Goal: Check status: Check status

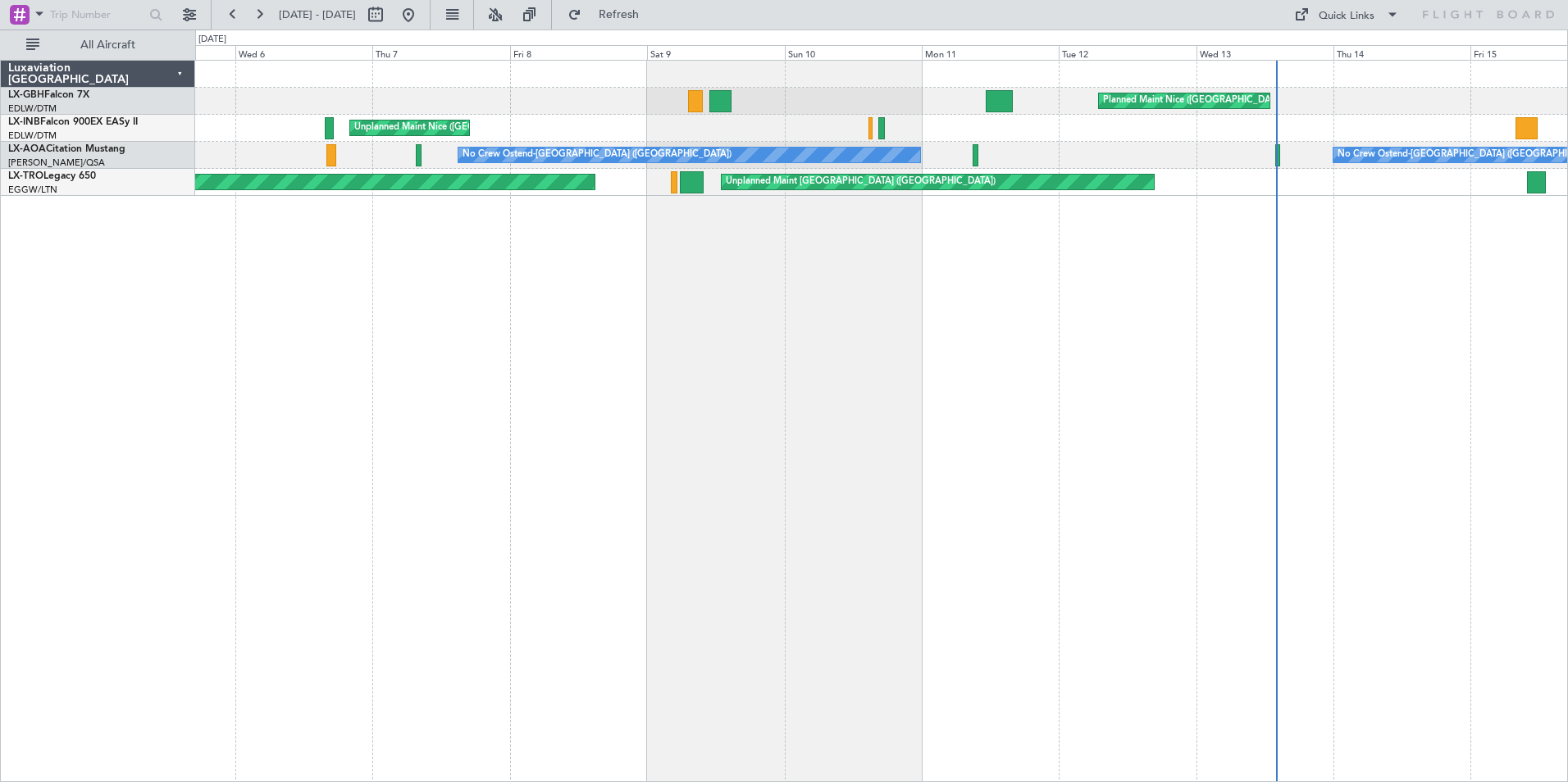
click at [625, 306] on div "Planned Maint Nice ([GEOGRAPHIC_DATA]) [GEOGRAPHIC_DATA] ([GEOGRAPHIC_DATA]) No…" at bounding box center [881, 421] width 1373 height 722
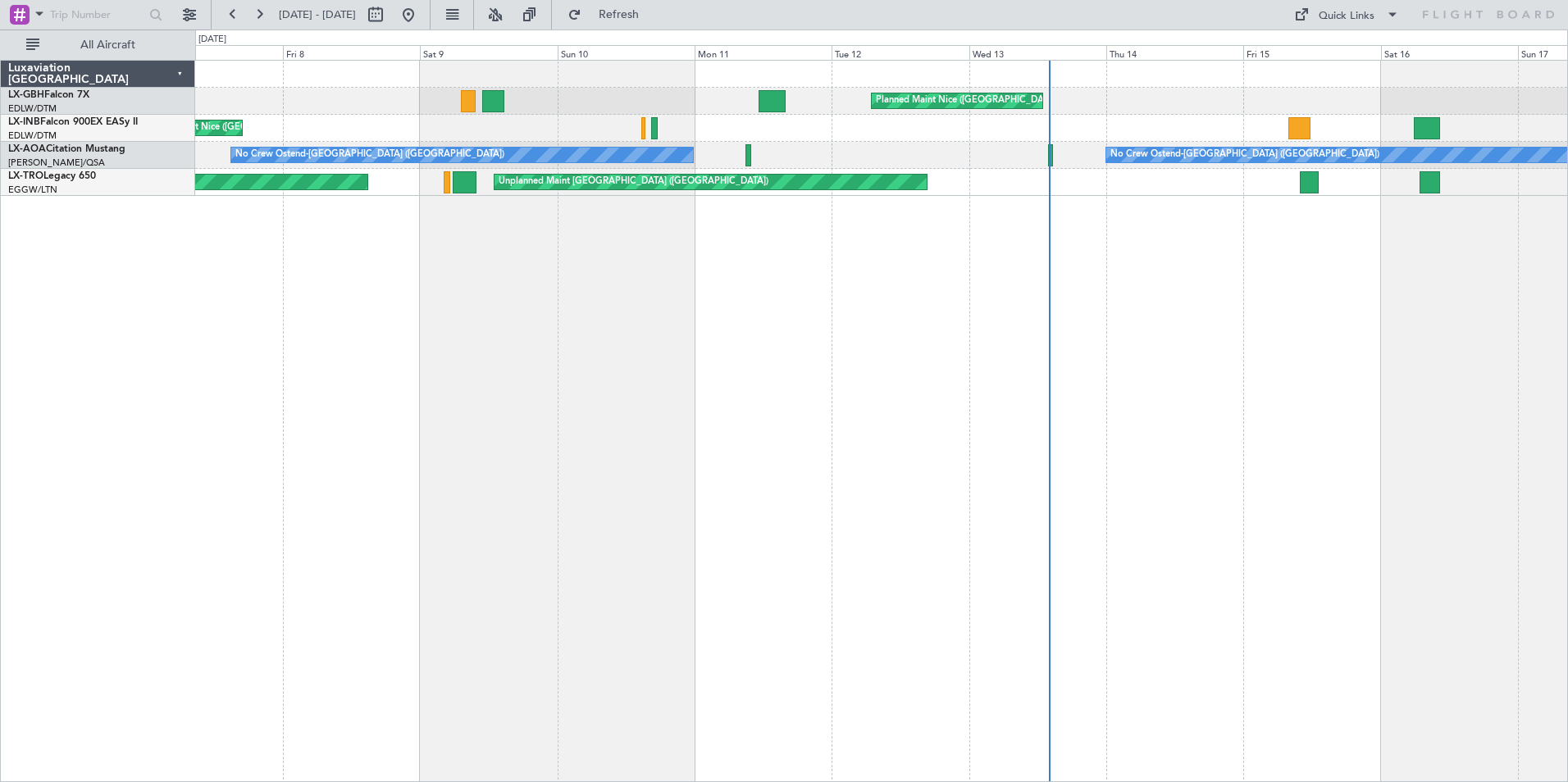
click at [514, 326] on div "Planned Maint Nice ([GEOGRAPHIC_DATA]) [GEOGRAPHIC_DATA] ([GEOGRAPHIC_DATA]) No…" at bounding box center [881, 421] width 1373 height 722
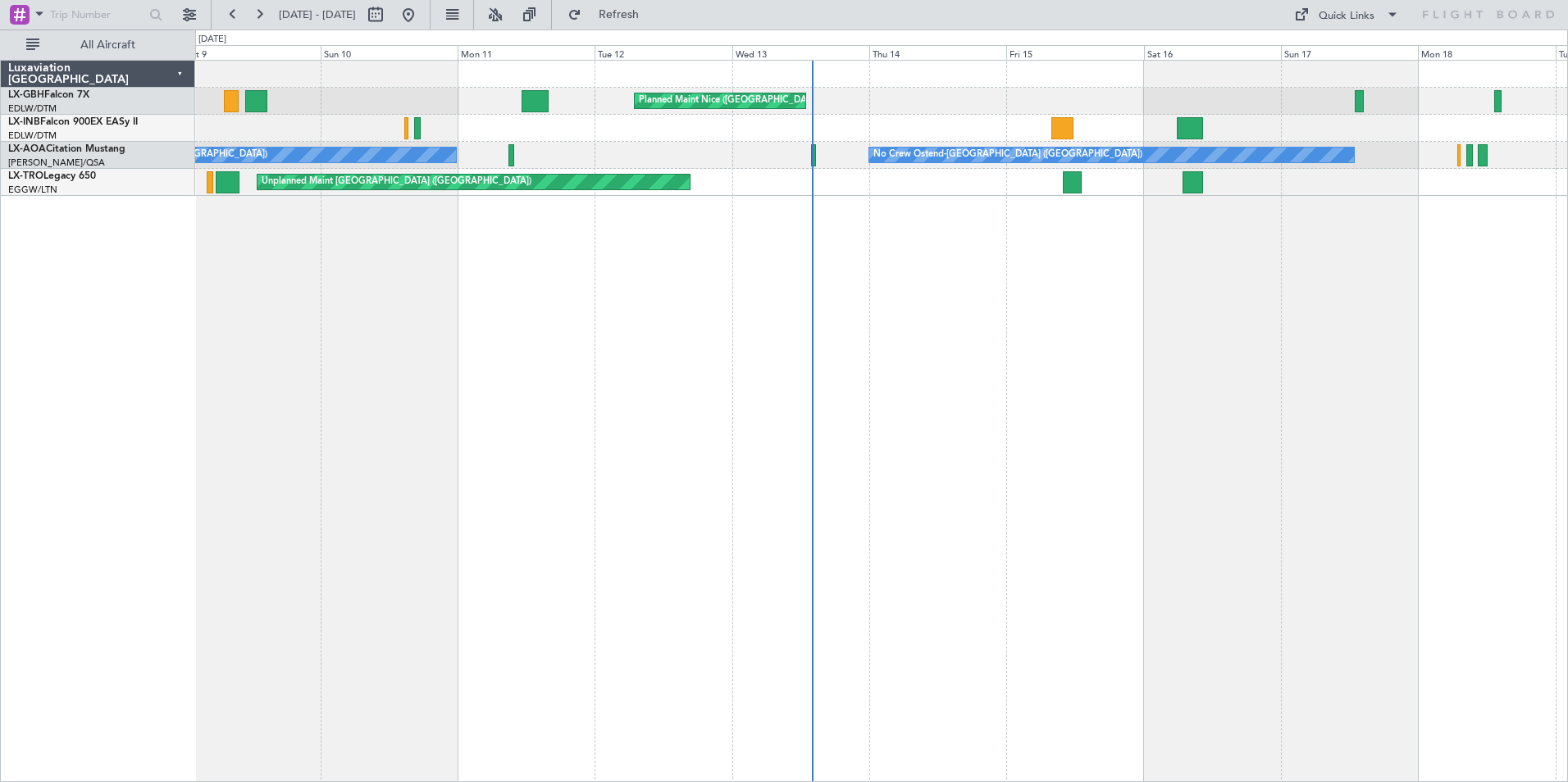
click at [844, 335] on div "Planned Maint Nice ([GEOGRAPHIC_DATA]) [GEOGRAPHIC_DATA] ([GEOGRAPHIC_DATA]) No…" at bounding box center [881, 421] width 1373 height 722
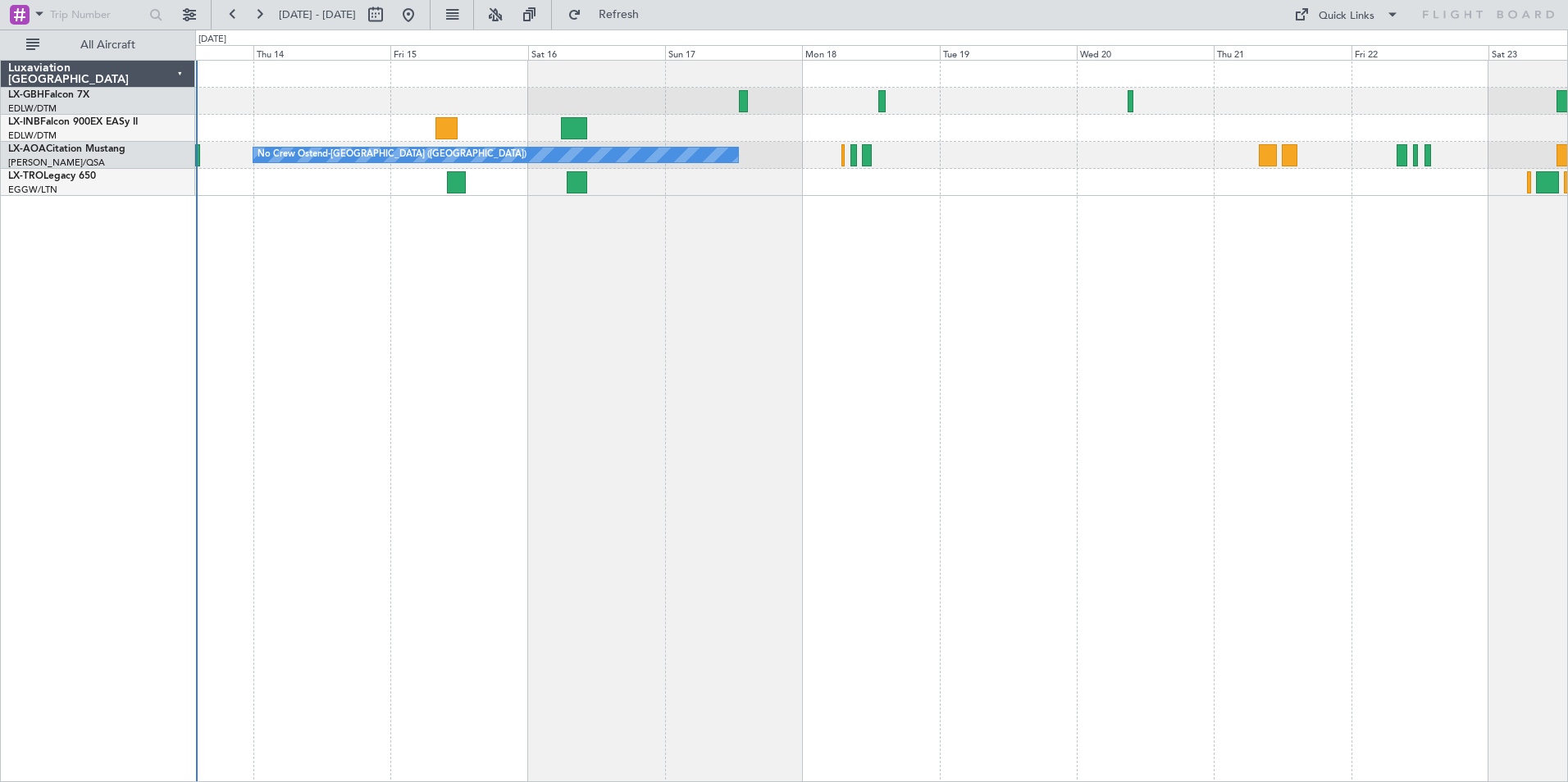
click at [427, 297] on div "Planned Maint Nice ([GEOGRAPHIC_DATA]) No Crew Ostend-[GEOGRAPHIC_DATA] (Ostend…" at bounding box center [881, 421] width 1373 height 722
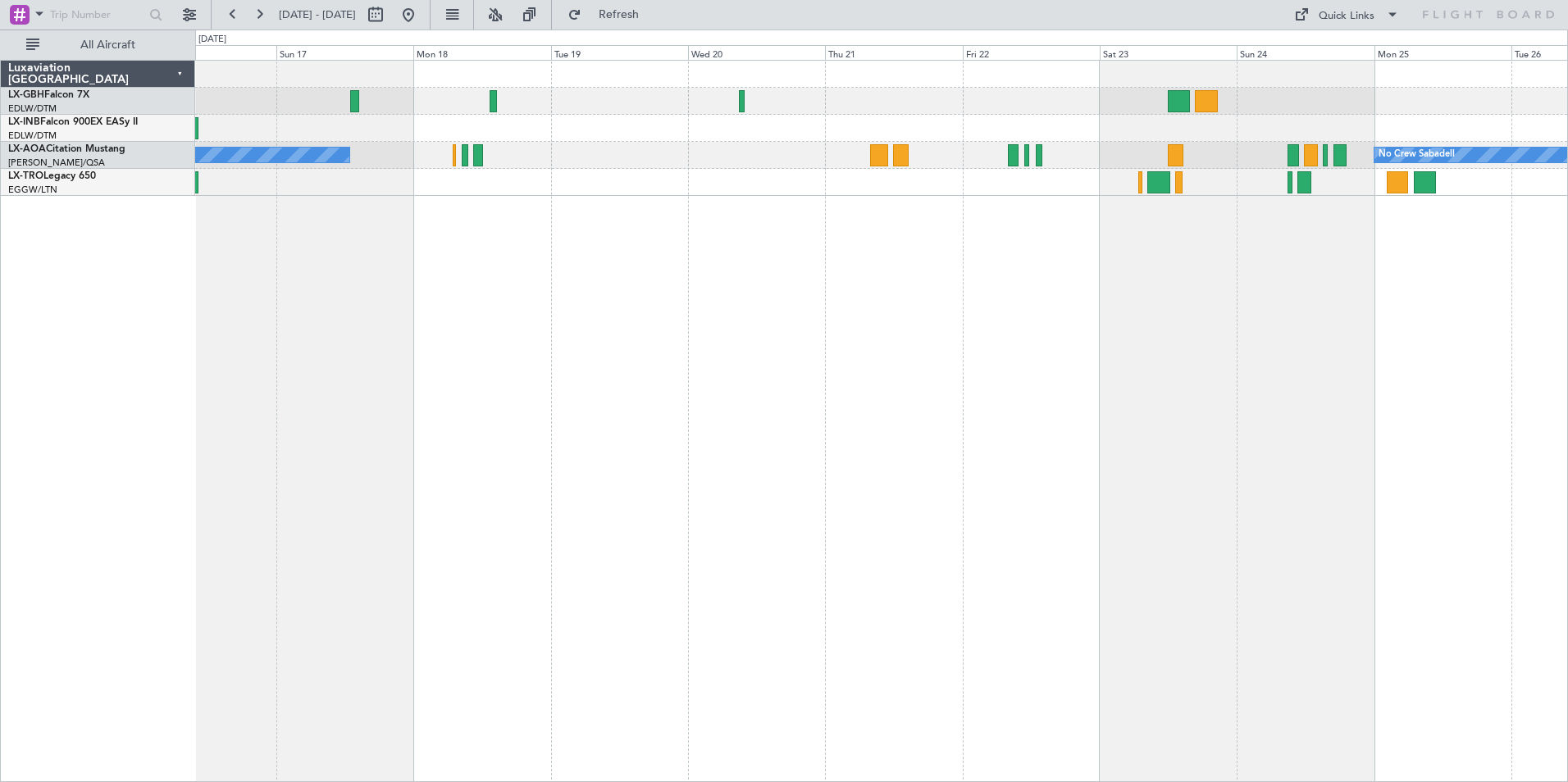
click at [702, 292] on div "No Crew Ostend-[GEOGRAPHIC_DATA] ([GEOGRAPHIC_DATA]) No Crew Sabadell" at bounding box center [881, 421] width 1373 height 722
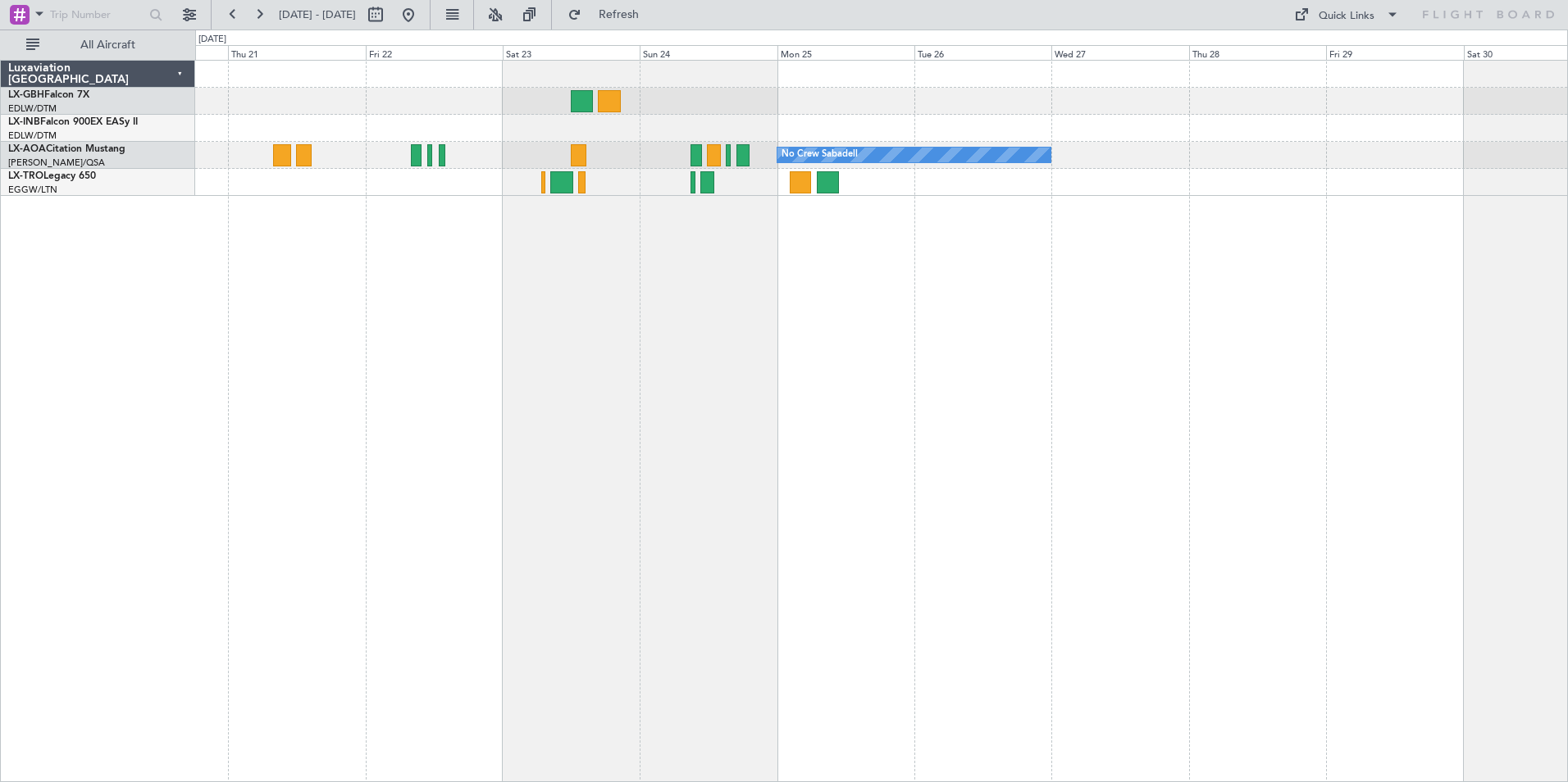
click at [898, 316] on div "No Crew Sabadell" at bounding box center [881, 421] width 1373 height 722
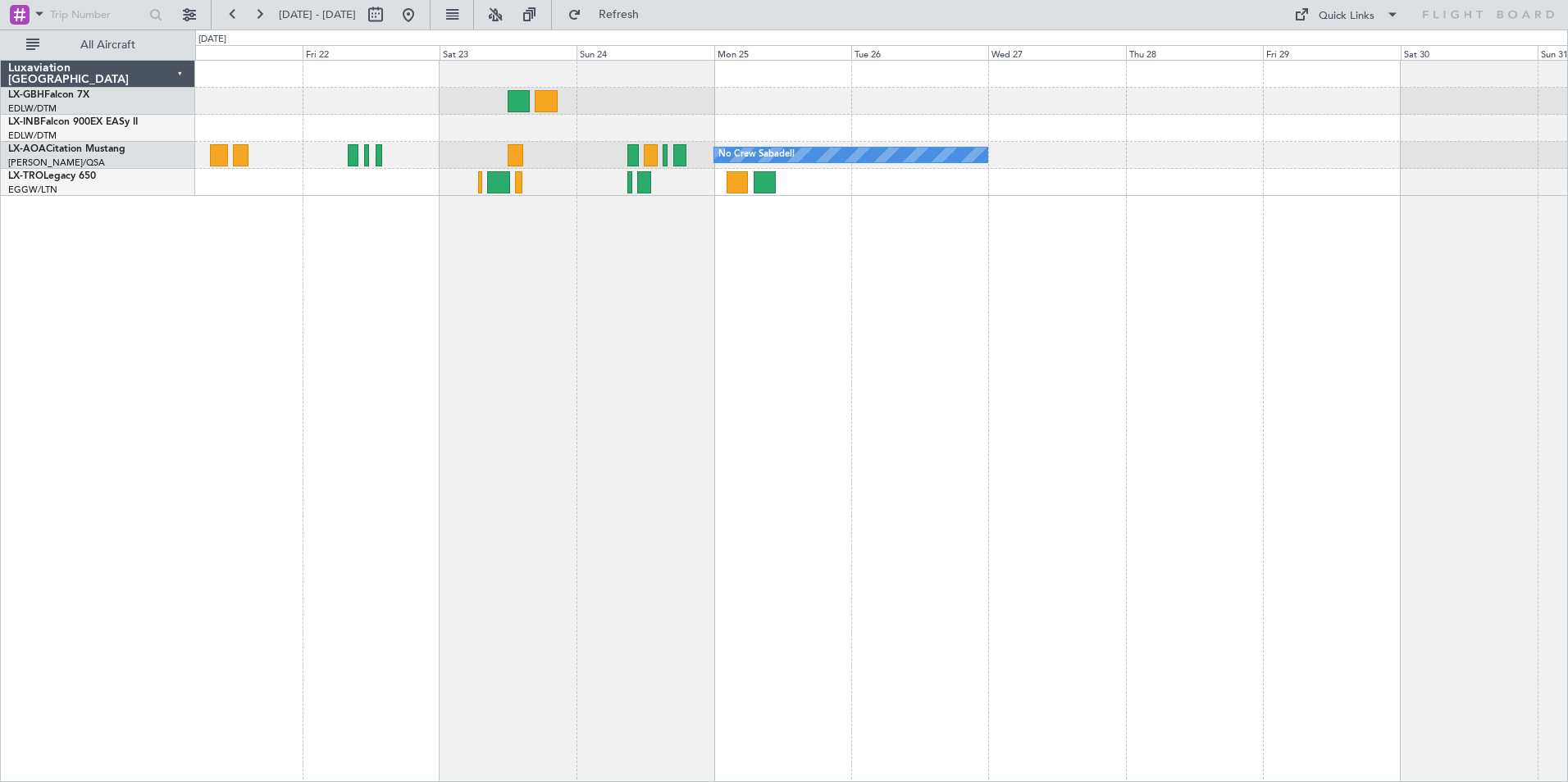
click at [731, 306] on div "No Crew Sabadell" at bounding box center [881, 421] width 1373 height 722
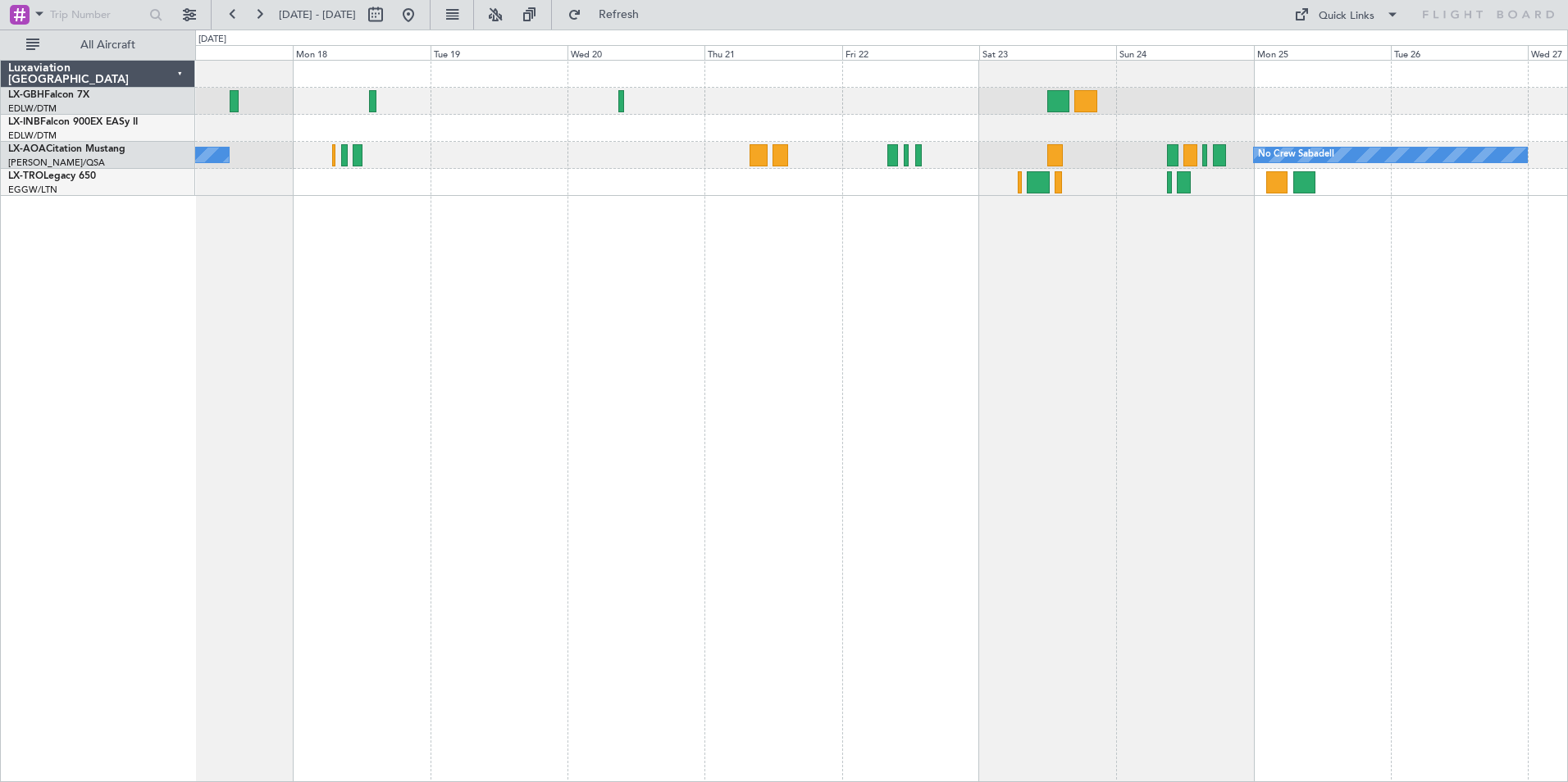
click at [1309, 340] on div "No Crew Ostend-[GEOGRAPHIC_DATA] ([GEOGRAPHIC_DATA]) No Crew Sabadell" at bounding box center [881, 421] width 1373 height 722
click at [879, 299] on div "No Crew Ostend-[GEOGRAPHIC_DATA] ([GEOGRAPHIC_DATA]) No Crew Sabadell" at bounding box center [881, 421] width 1373 height 722
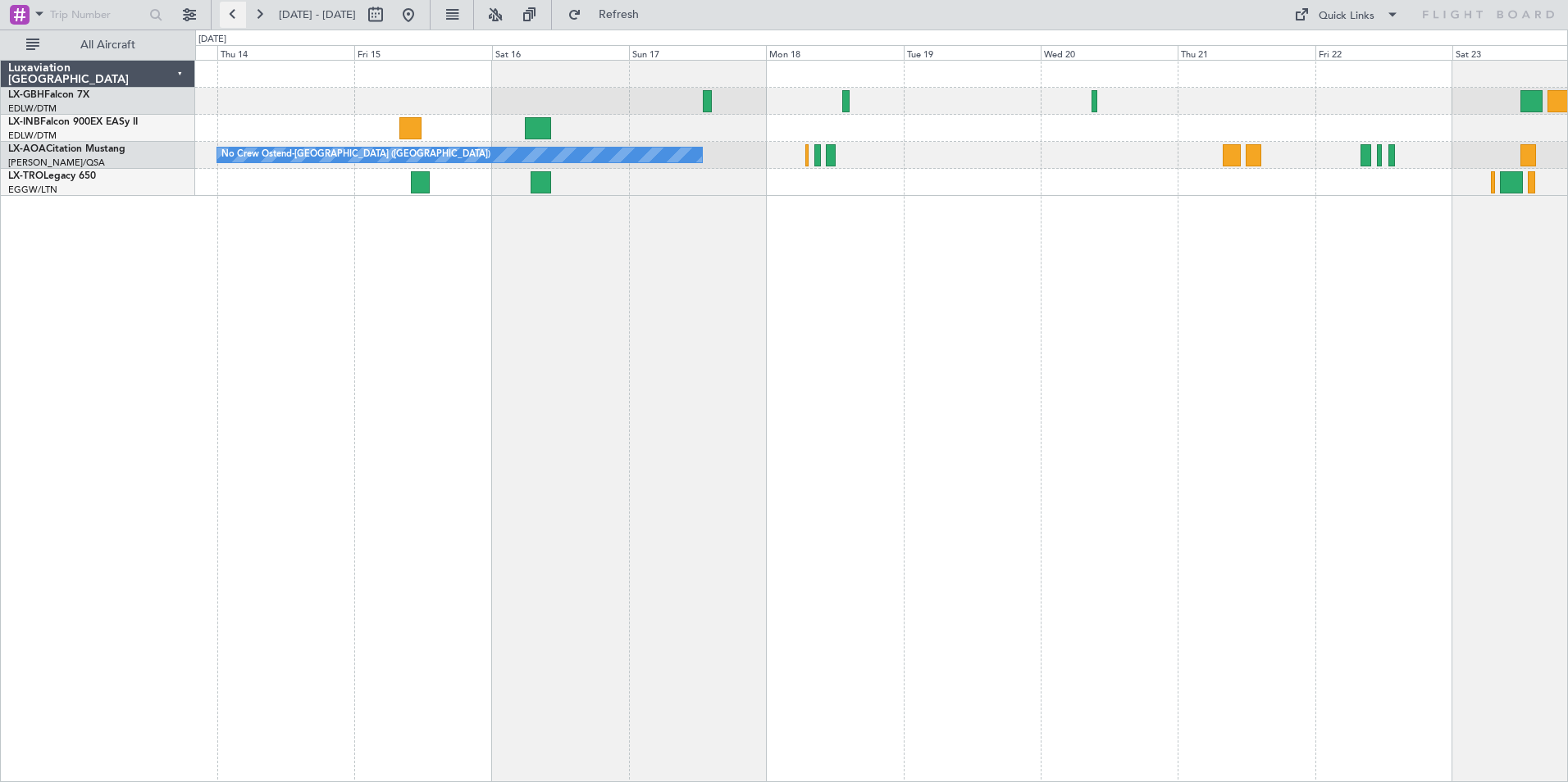
click at [234, 11] on button at bounding box center [233, 15] width 27 height 27
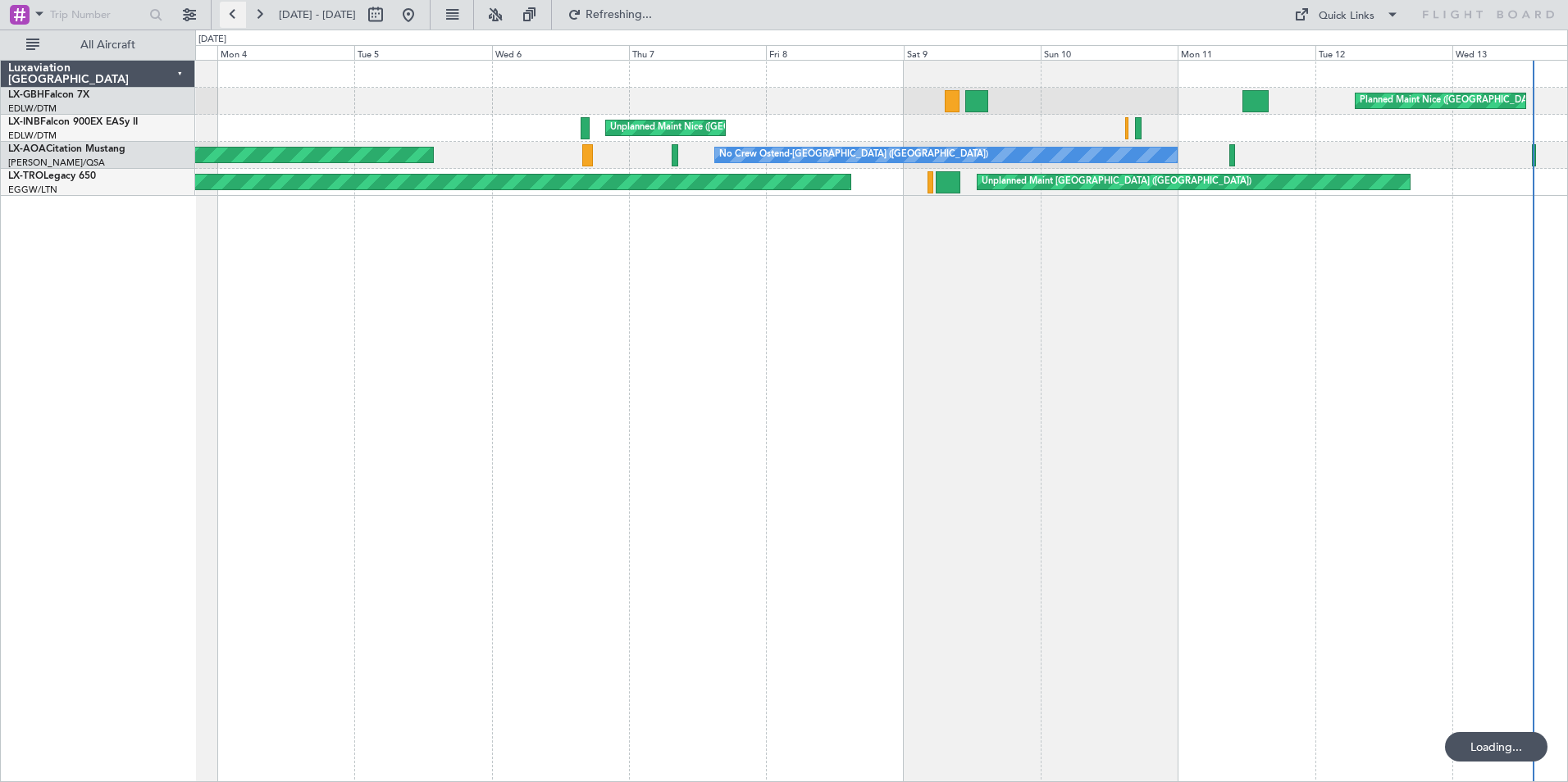
click at [234, 11] on button at bounding box center [233, 15] width 27 height 27
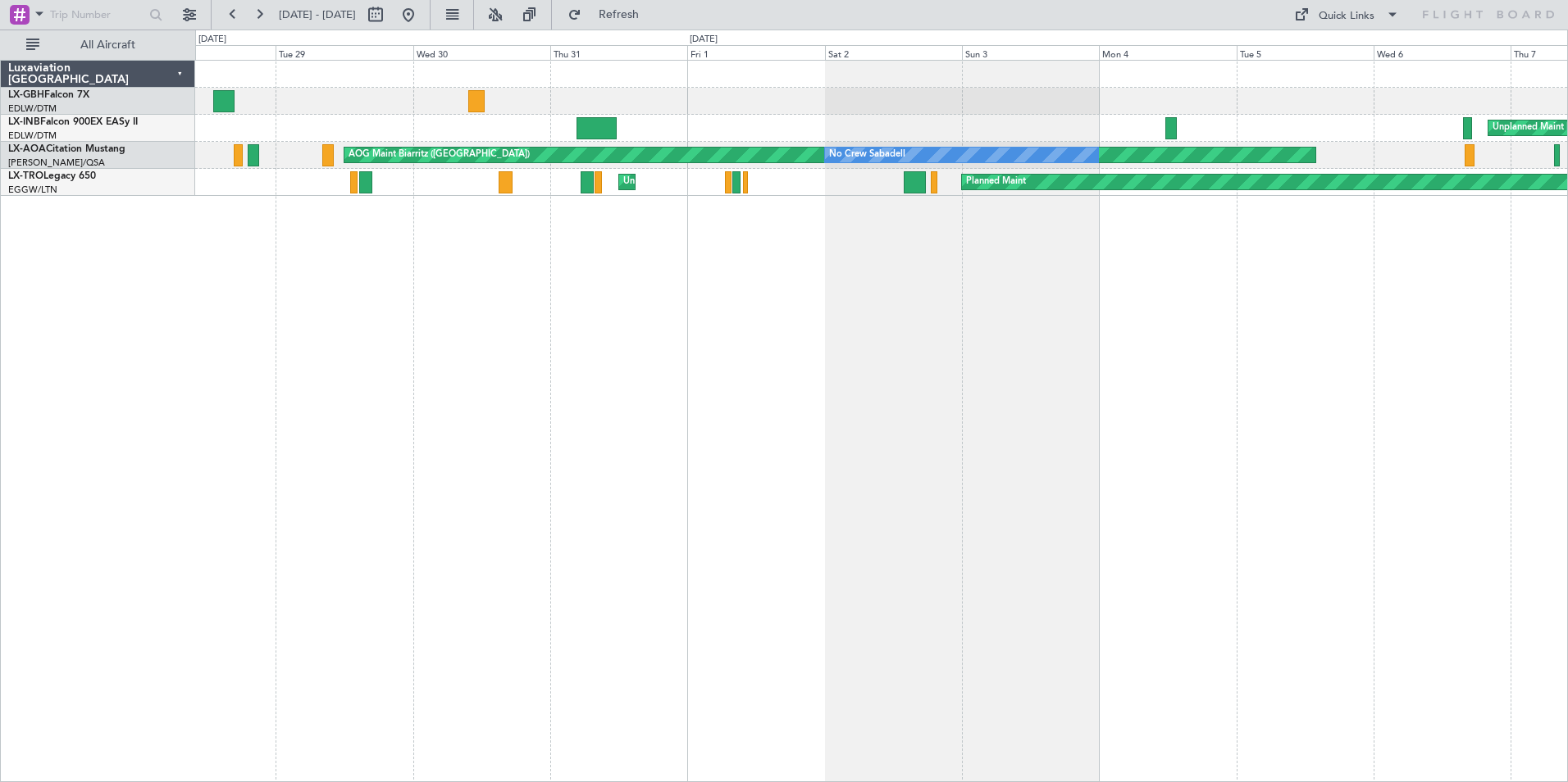
click at [626, 297] on div "Unplanned Maint Nice ([GEOGRAPHIC_DATA]) AOG Maint [GEOGRAPHIC_DATA] (Al Maktou…" at bounding box center [881, 421] width 1373 height 722
